Goal: Find specific page/section: Find specific page/section

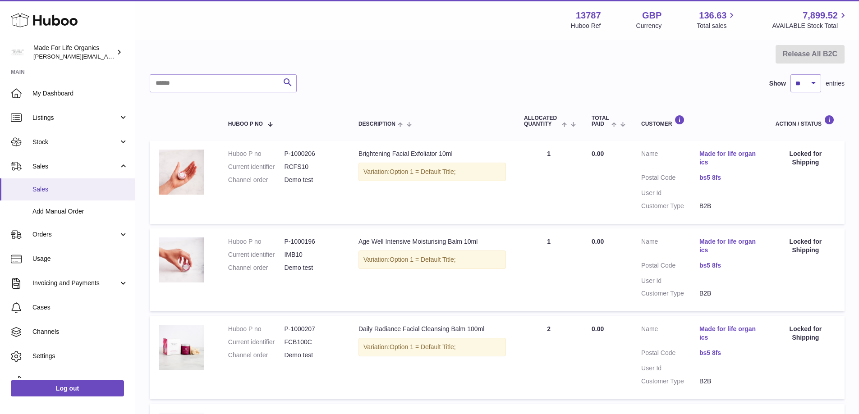
click at [47, 191] on span "Sales" at bounding box center [80, 189] width 96 height 9
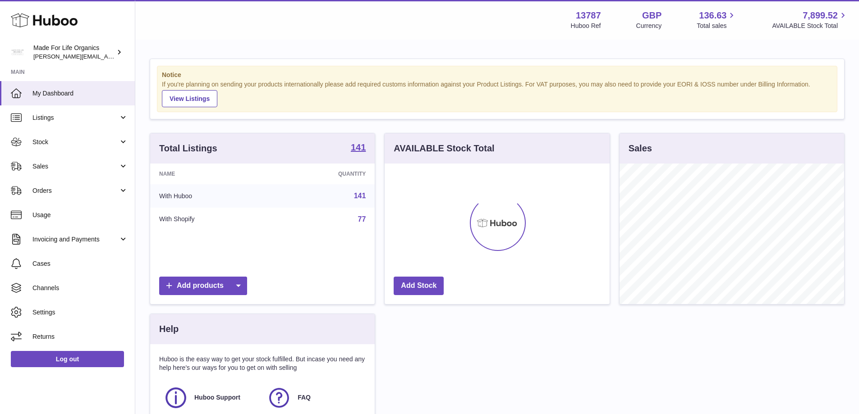
scroll to position [141, 225]
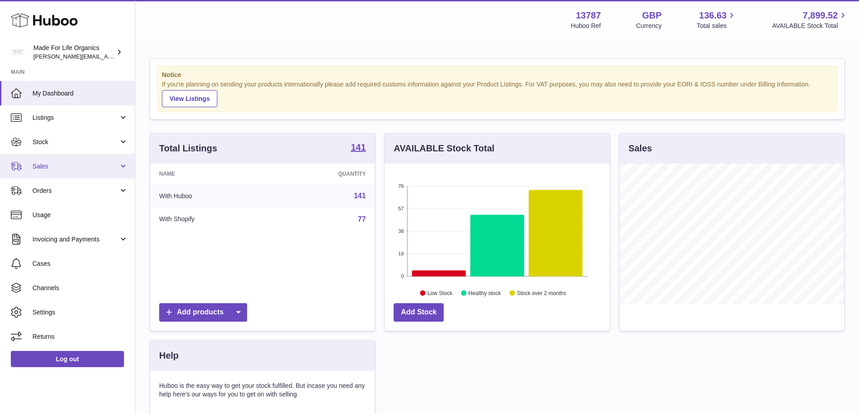
click at [43, 168] on span "Sales" at bounding box center [75, 166] width 86 height 9
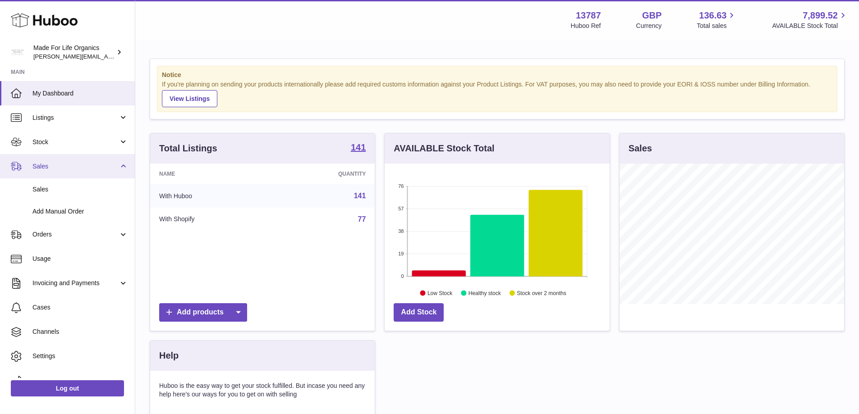
click at [26, 177] on link "Sales" at bounding box center [67, 166] width 135 height 24
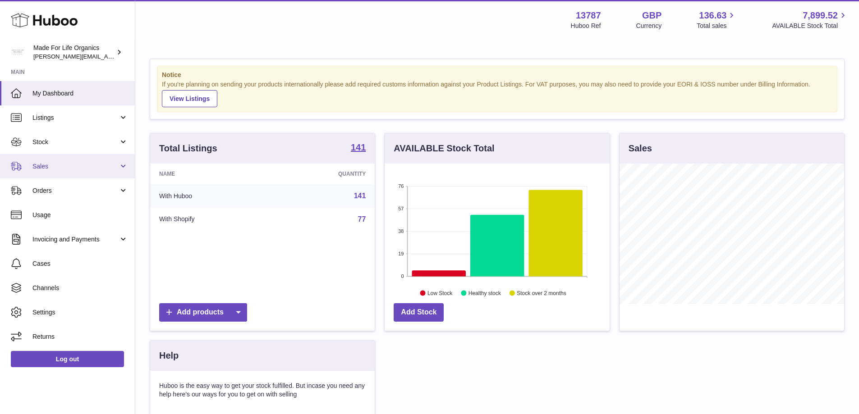
click at [33, 158] on link "Sales" at bounding box center [67, 166] width 135 height 24
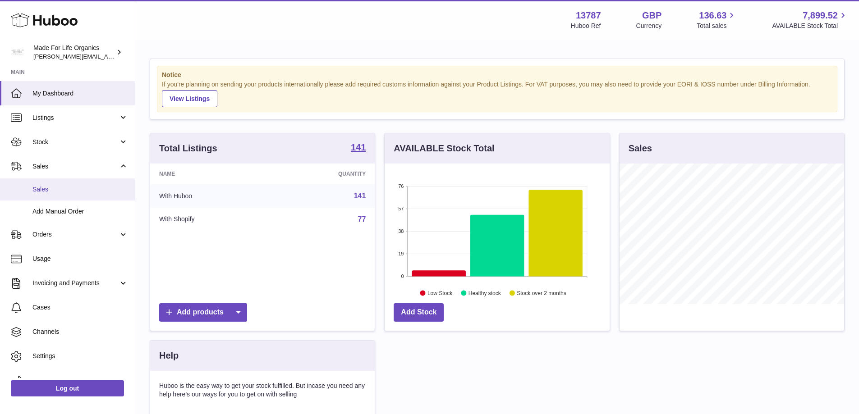
click at [42, 185] on span "Sales" at bounding box center [80, 189] width 96 height 9
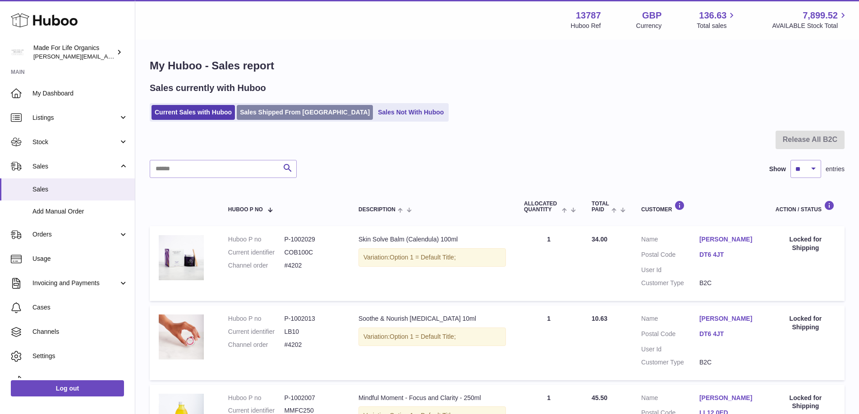
click at [288, 116] on link "Sales Shipped From [GEOGRAPHIC_DATA]" at bounding box center [305, 112] width 136 height 15
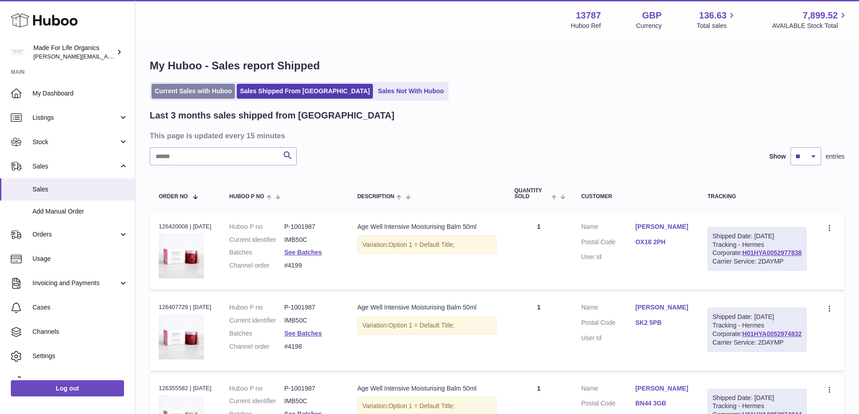
click at [175, 89] on link "Current Sales with Huboo" at bounding box center [192, 91] width 83 height 15
